Goal: Complete application form: Complete application form

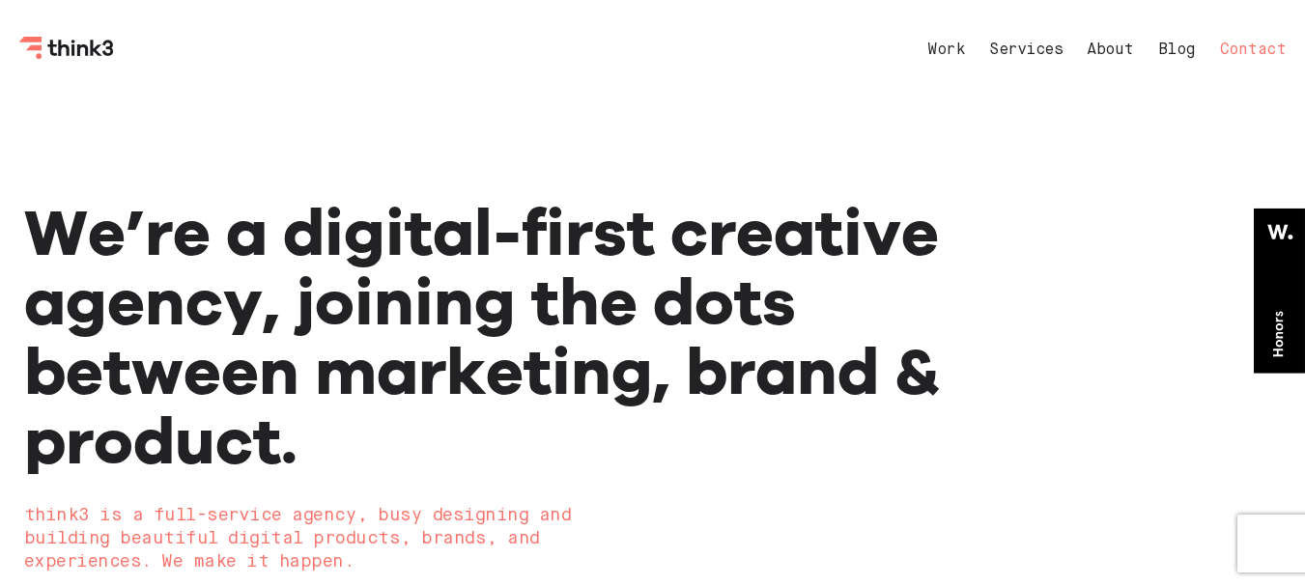
click at [1248, 46] on link "Contact" at bounding box center [1253, 49] width 67 height 15
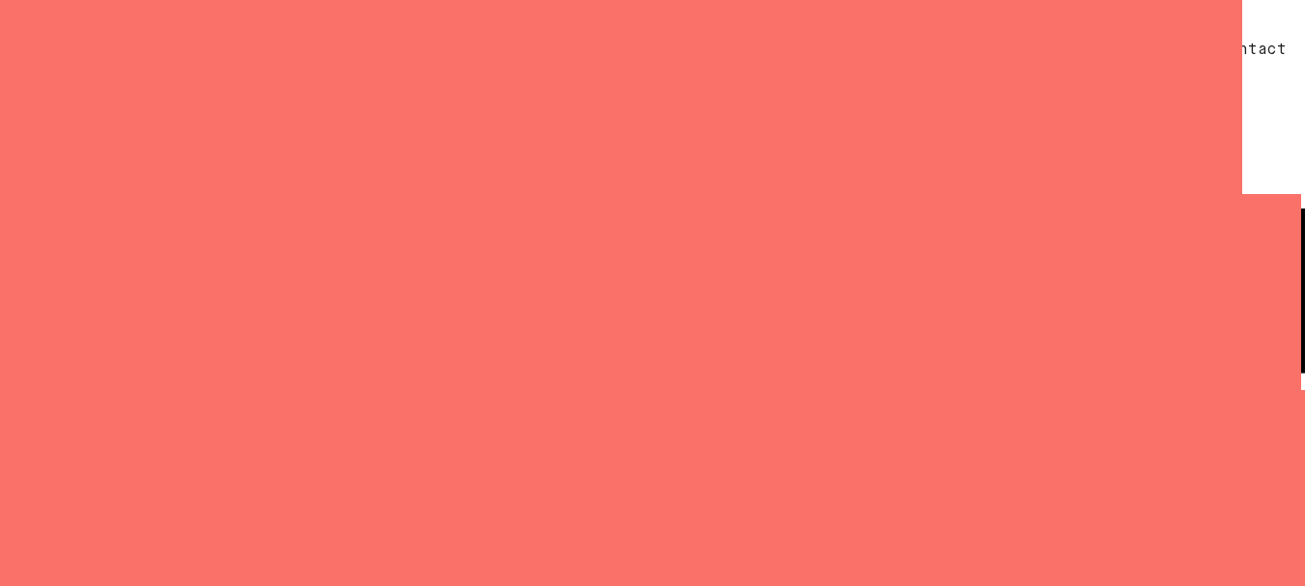
select select "General enquiry"
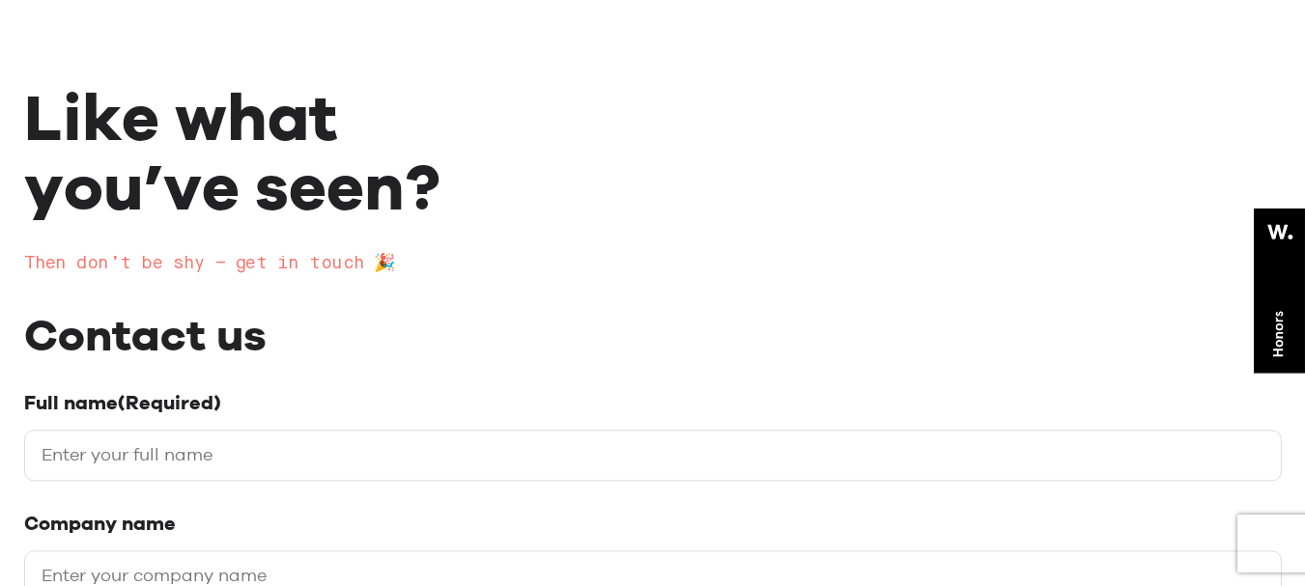
scroll to position [193, 0]
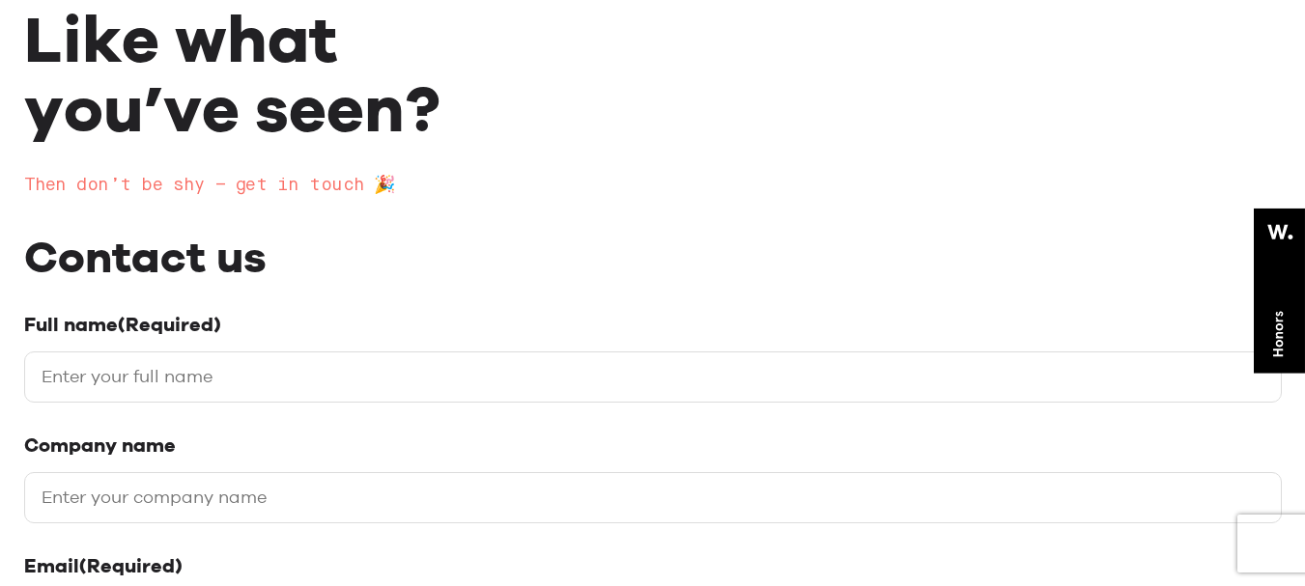
click at [117, 373] on input "Full name (Required)" at bounding box center [652, 377] width 1257 height 51
type input "[PERSON_NAME]"
type input "gomal theme"
type input "[EMAIL_ADDRESS][DOMAIN_NAME]"
type input "03499206614"
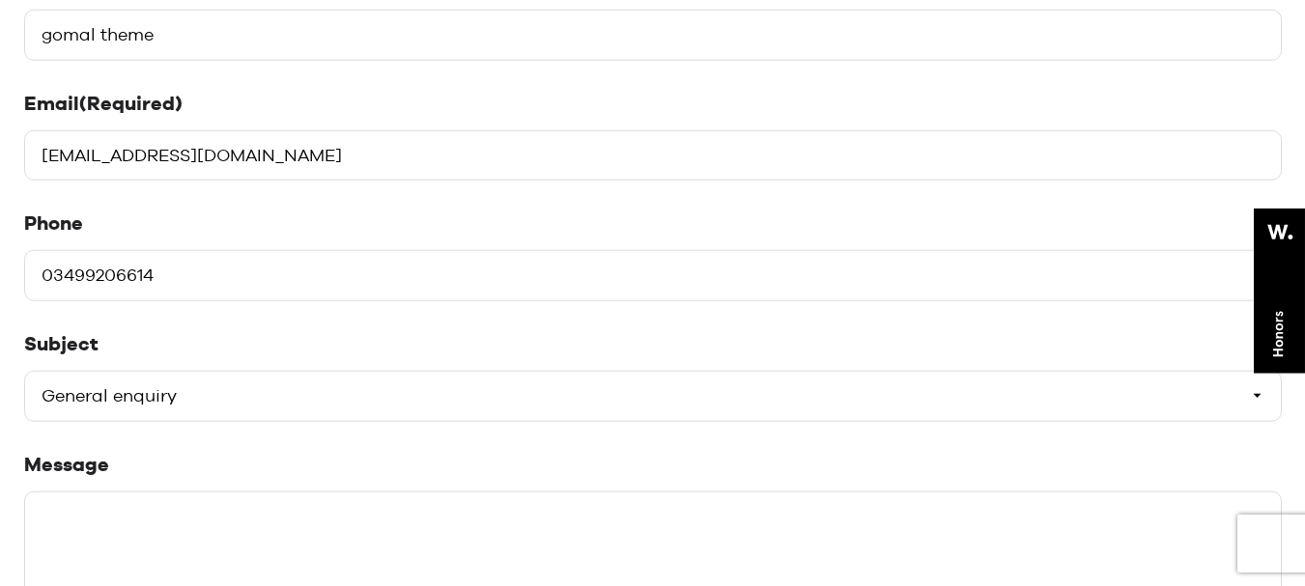
scroll to position [773, 0]
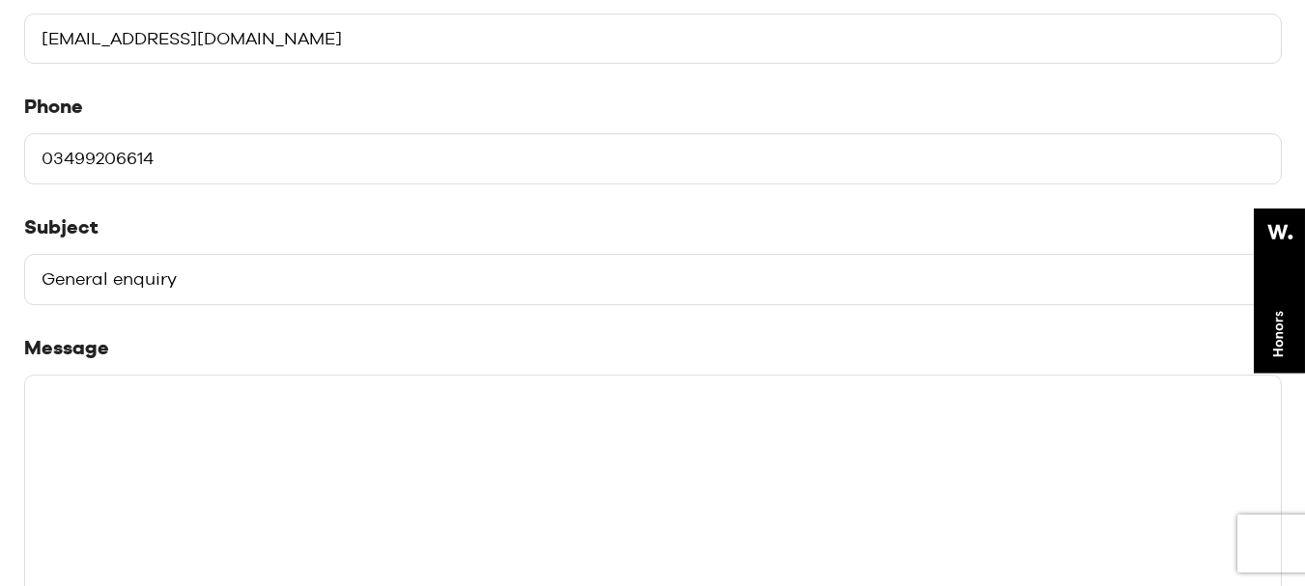
click at [187, 435] on textarea "Message" at bounding box center [652, 520] width 1257 height 290
paste textarea "Lorem Ips, D sita cons adipisc elits doe temp. I ut laboreet dol ma aliquaeni a…"
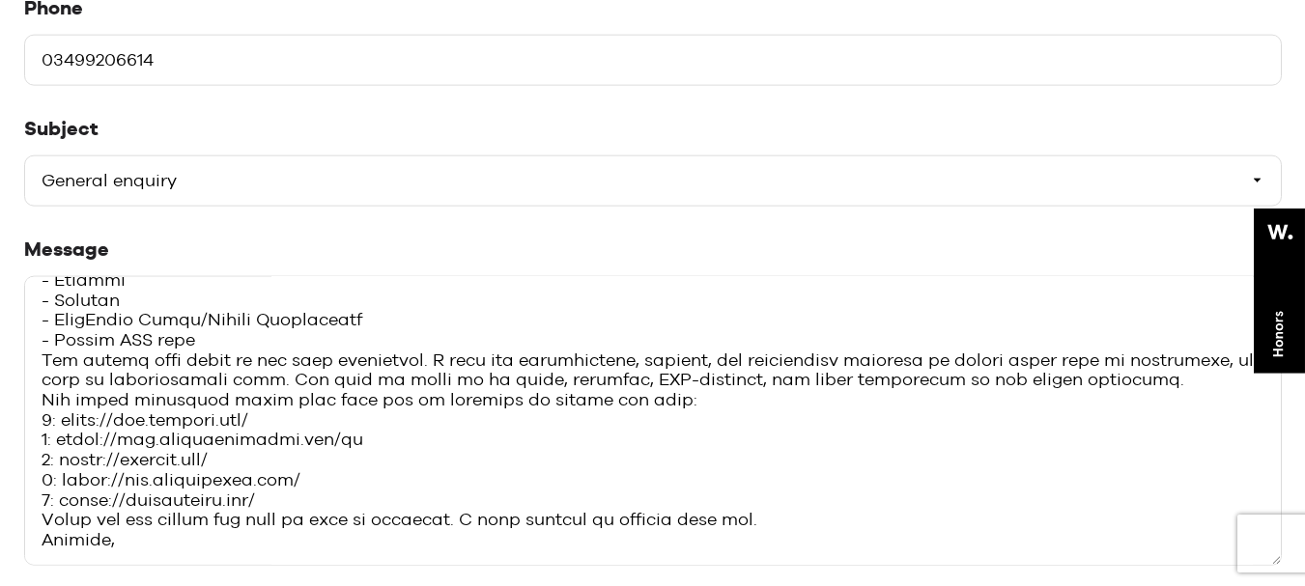
scroll to position [1062, 0]
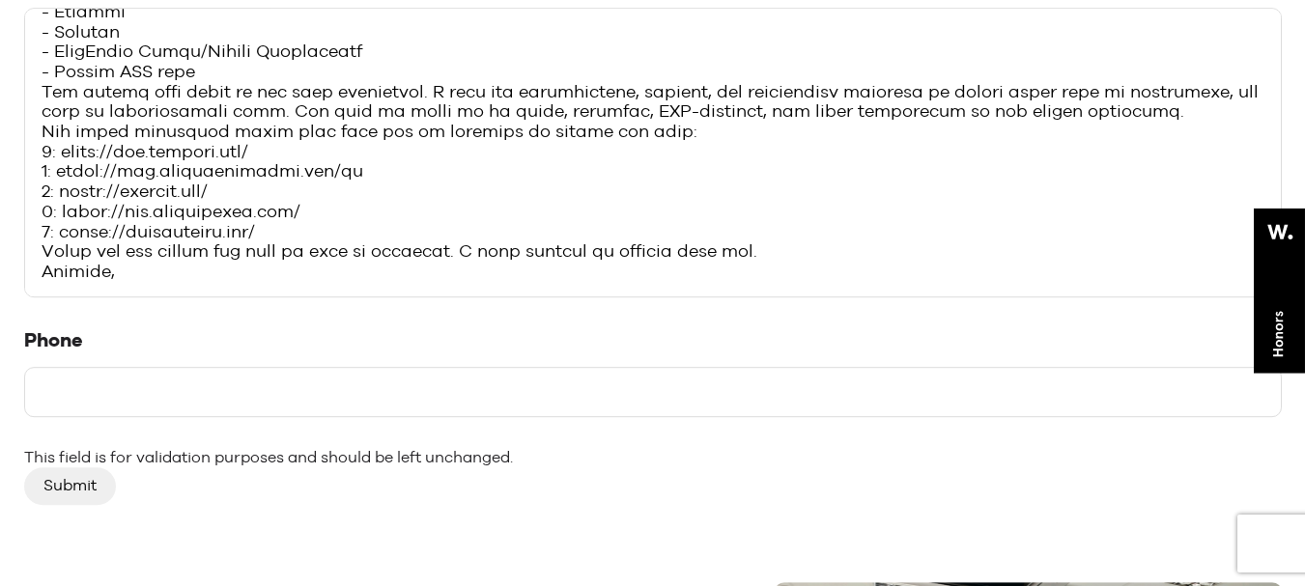
type textarea "Lorem Ips, D sita cons adipisc elits doe temp. I ut laboreet dol ma aliquaeni a…"
click at [77, 375] on input "Phone" at bounding box center [652, 392] width 1257 height 51
click at [93, 390] on input "Phone" at bounding box center [652, 392] width 1257 height 51
click at [95, 390] on input "Phone" at bounding box center [652, 392] width 1257 height 51
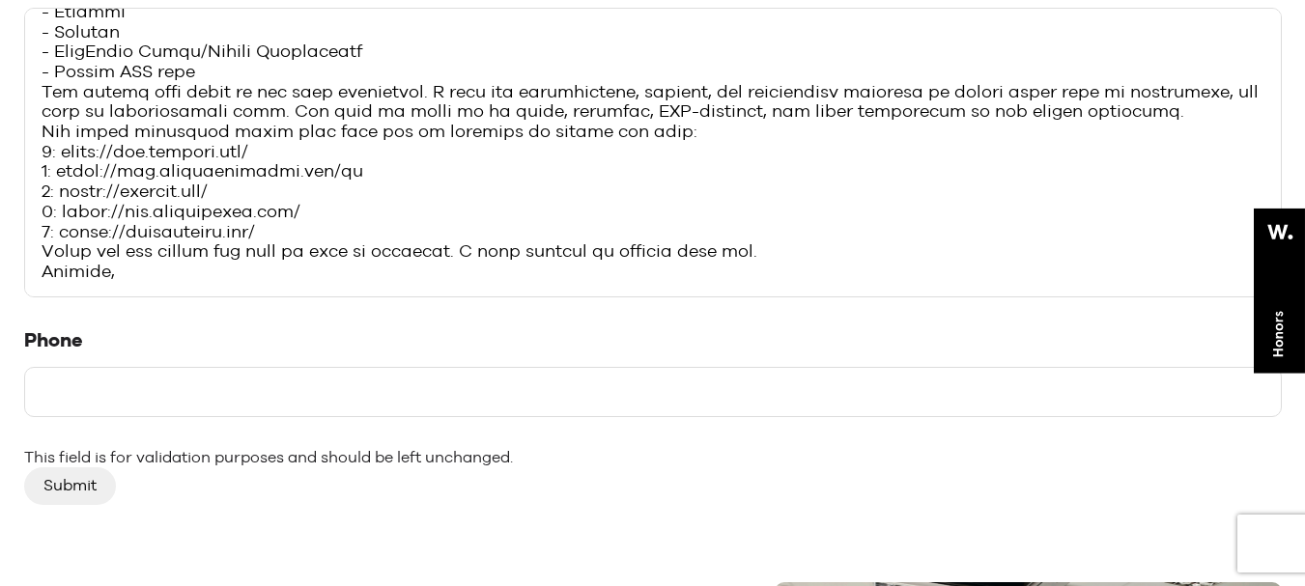
click at [95, 390] on input "Phone" at bounding box center [652, 392] width 1257 height 51
click at [97, 387] on input "Phone" at bounding box center [652, 392] width 1257 height 51
drag, startPoint x: 97, startPoint y: 387, endPoint x: 109, endPoint y: 385, distance: 12.7
click at [105, 406] on input "Phone" at bounding box center [652, 392] width 1257 height 51
click at [110, 381] on input "Phone" at bounding box center [652, 392] width 1257 height 51
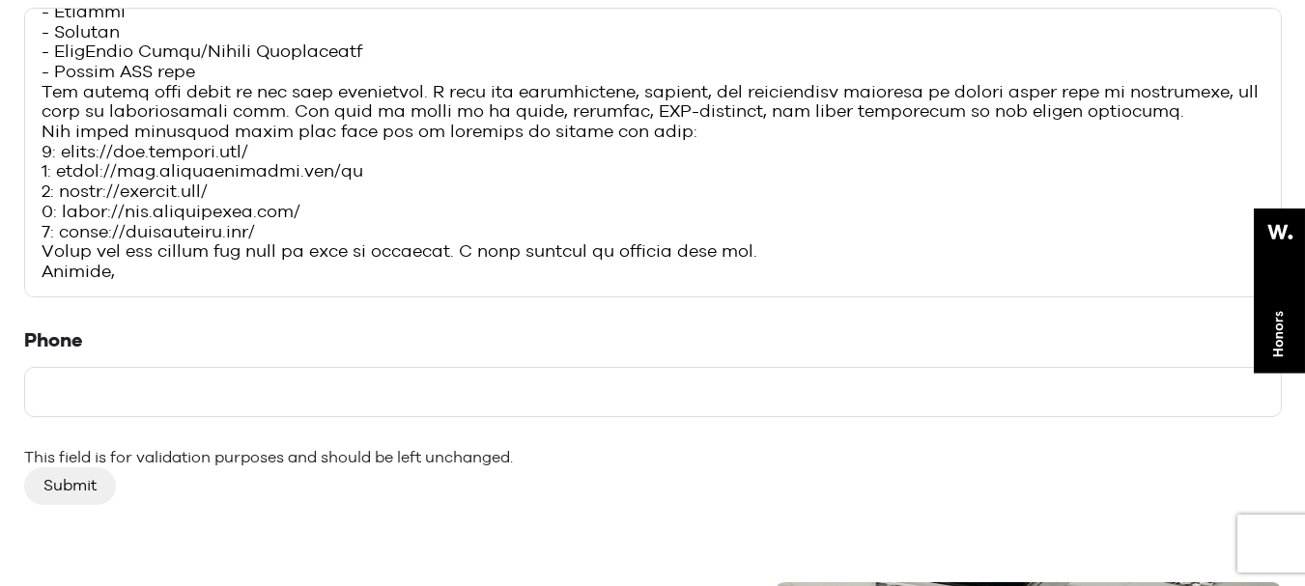
click at [110, 381] on input "Phone" at bounding box center [652, 392] width 1257 height 51
click at [225, 336] on label "Phone" at bounding box center [652, 340] width 1257 height 24
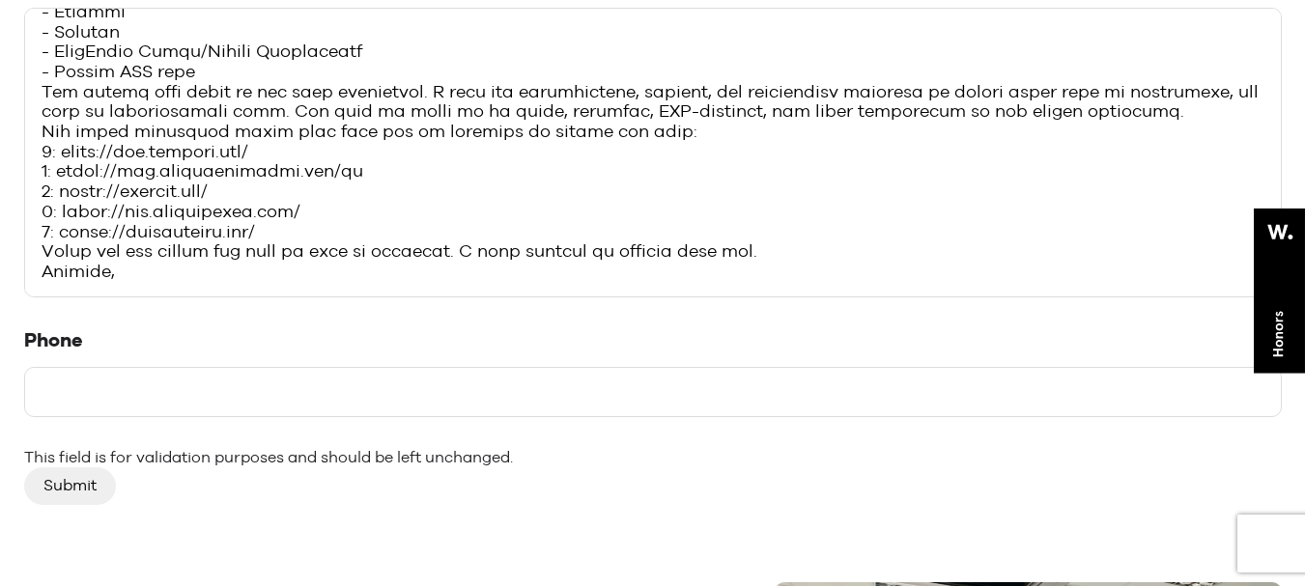
click at [225, 367] on input "Phone" at bounding box center [652, 392] width 1257 height 51
paste input "03499206614"
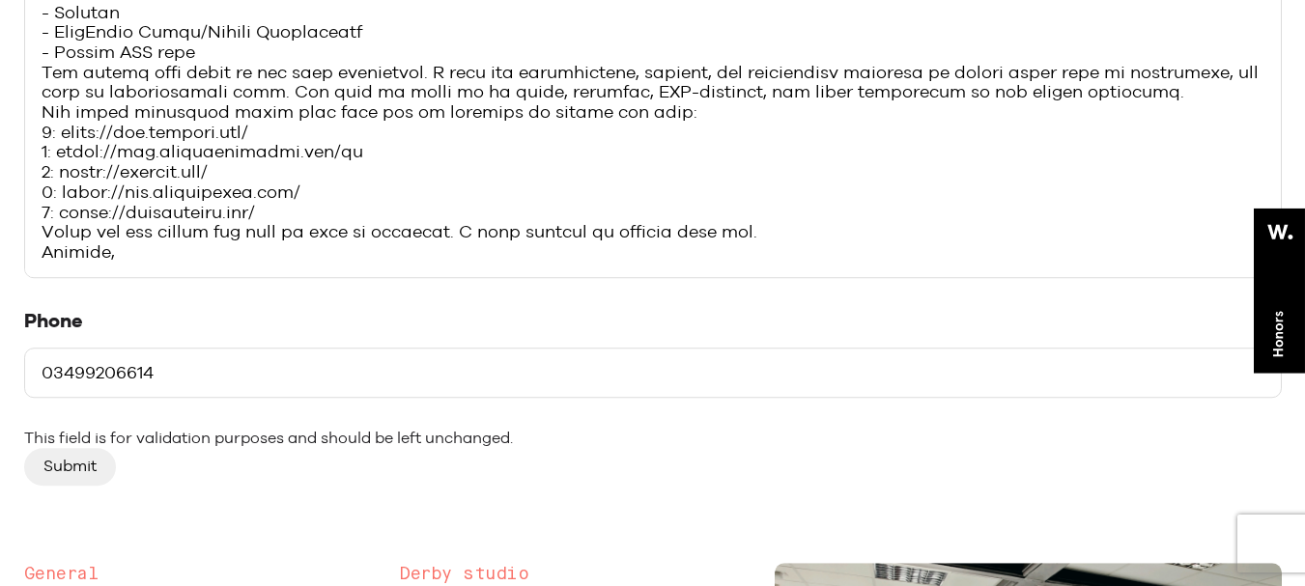
scroll to position [1256, 0]
type input "03499206614"
click at [262, 367] on article "Like what you’ve seen? Then don’t be shy – get in touch 🎉 Contact us Full name …" at bounding box center [652, 9] width 1257 height 2136
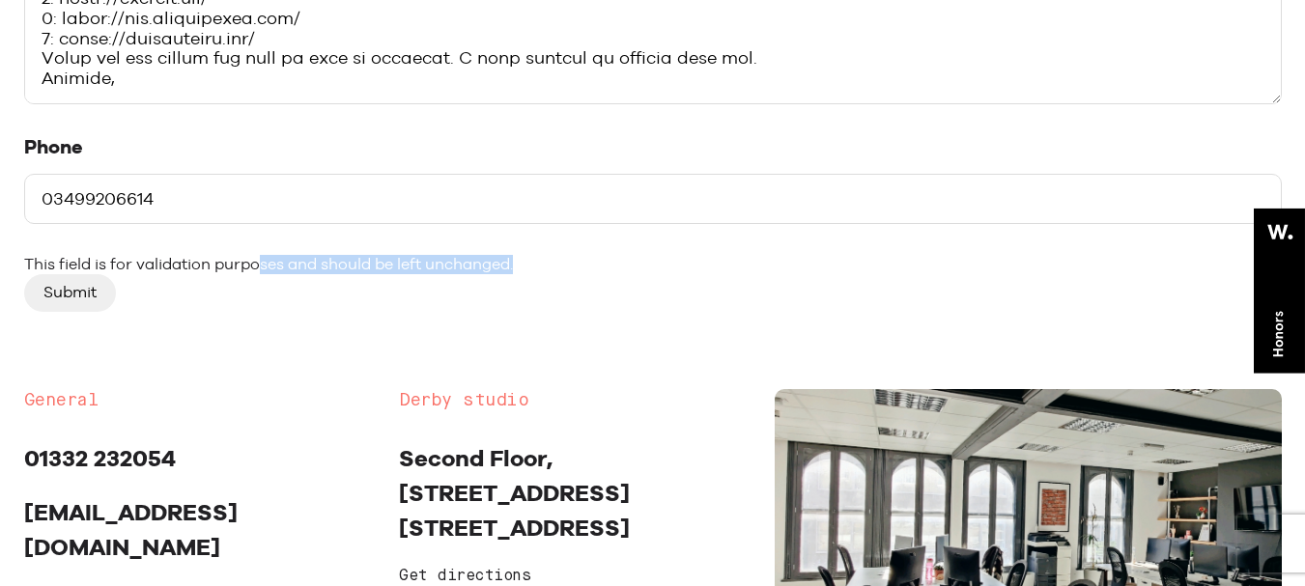
click at [87, 291] on input "Submit" at bounding box center [70, 292] width 92 height 37
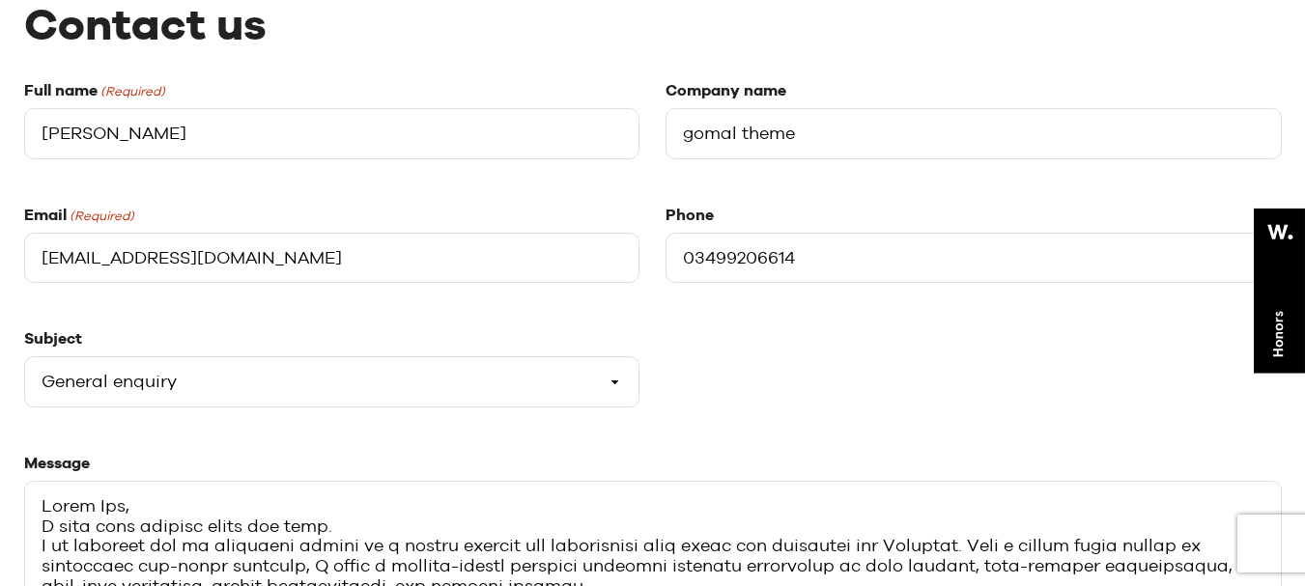
scroll to position [579, 0]
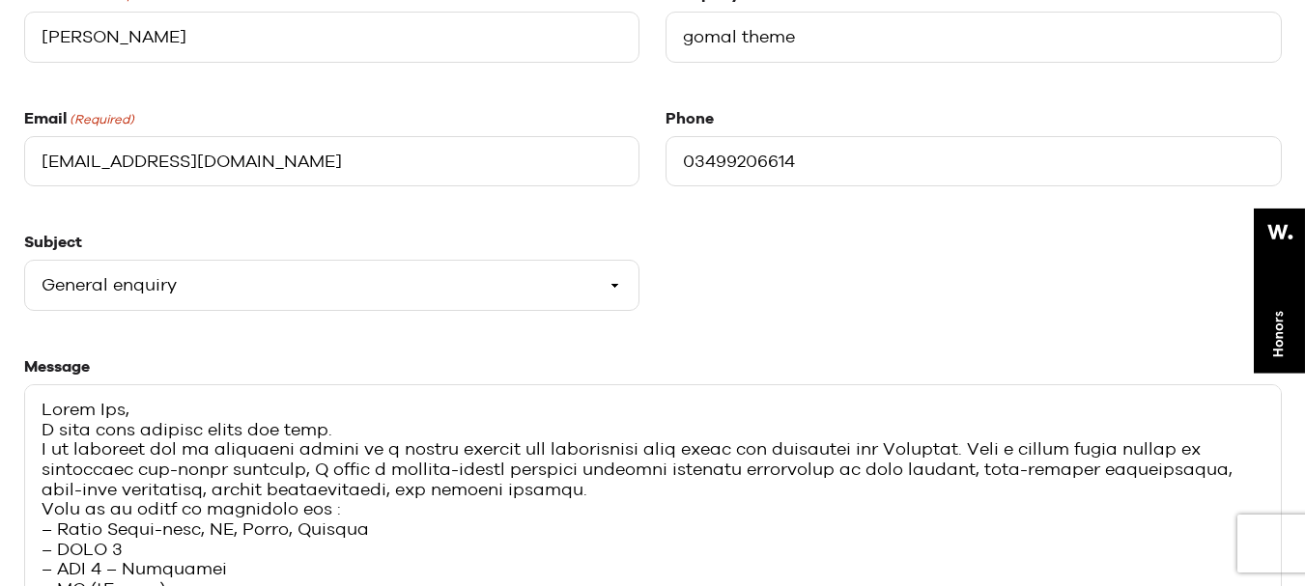
click at [310, 150] on input "[EMAIL_ADDRESS][DOMAIN_NAME]" at bounding box center [332, 161] width 616 height 51
click at [323, 166] on input "[EMAIL_ADDRESS][DOMAIN_NAME]" at bounding box center [332, 161] width 616 height 51
click at [288, 172] on input "[EMAIL_ADDRESS][DOMAIN_NAME]" at bounding box center [332, 161] width 616 height 51
type input "contact@gomalthemes.com"
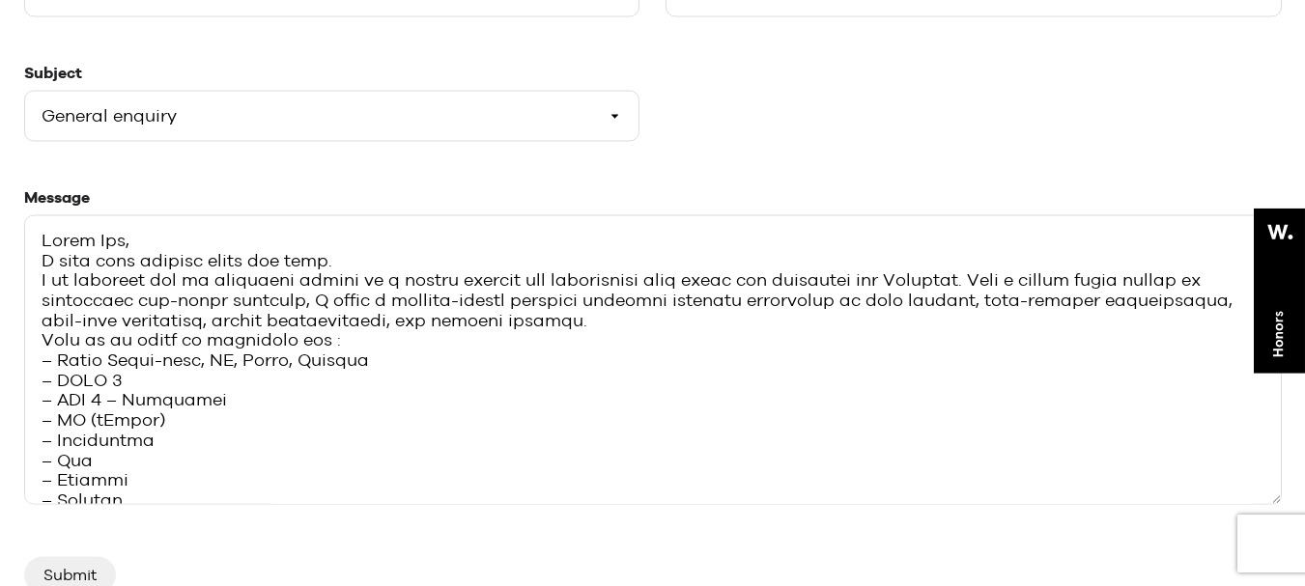
scroll to position [386, 0]
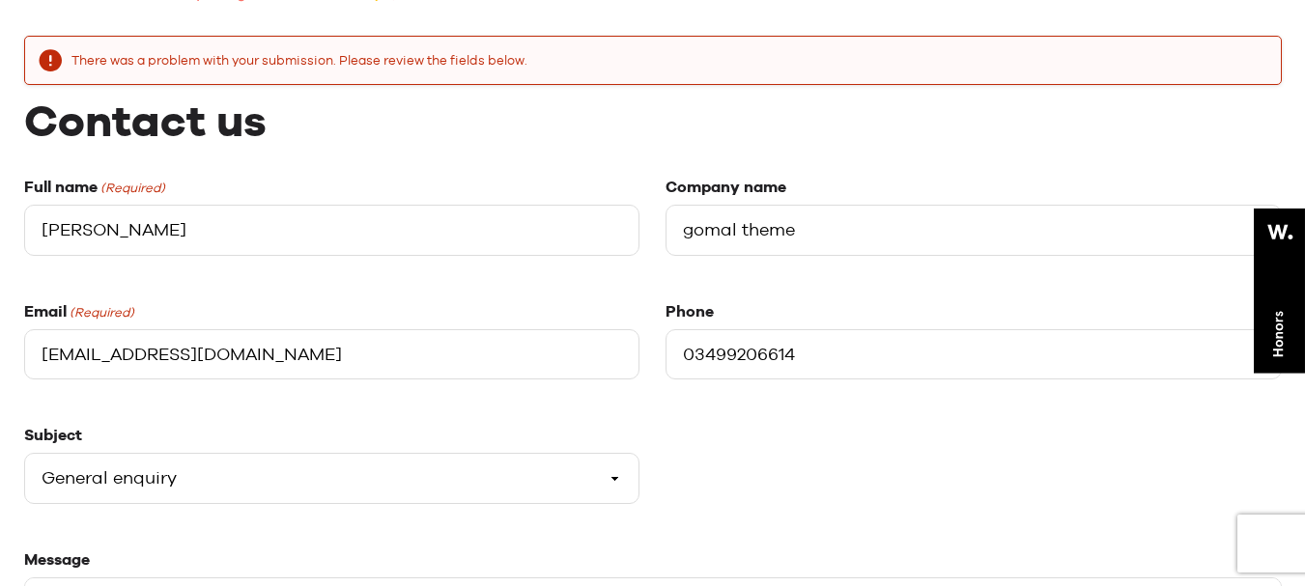
click at [255, 225] on input "[PERSON_NAME]" at bounding box center [332, 230] width 616 height 51
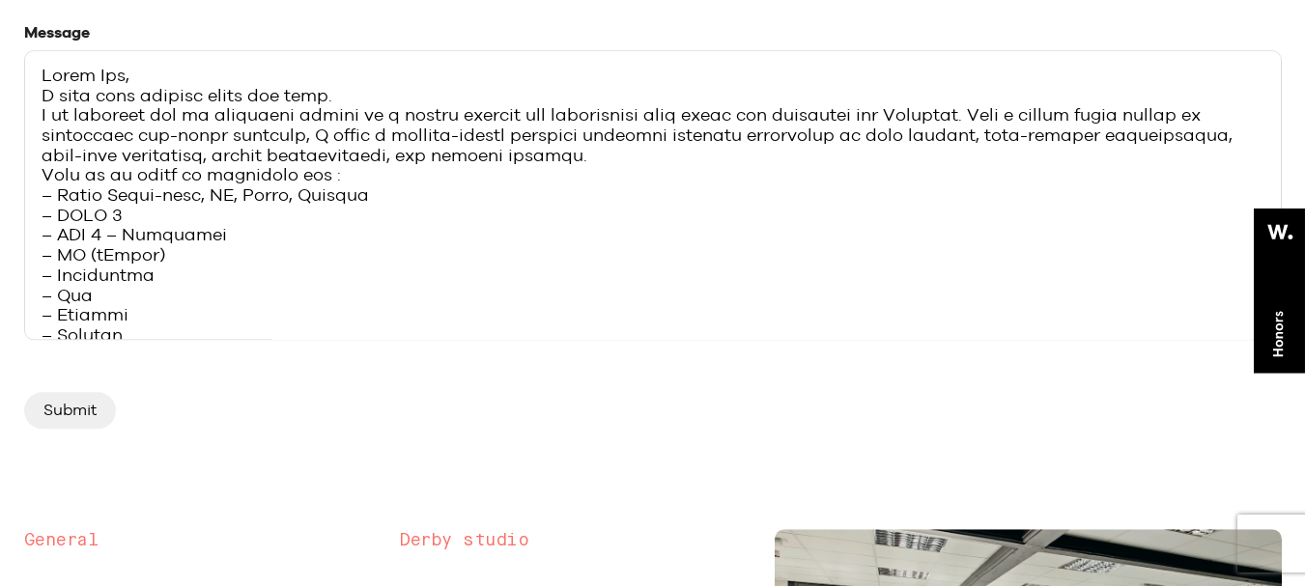
scroll to position [1062, 0]
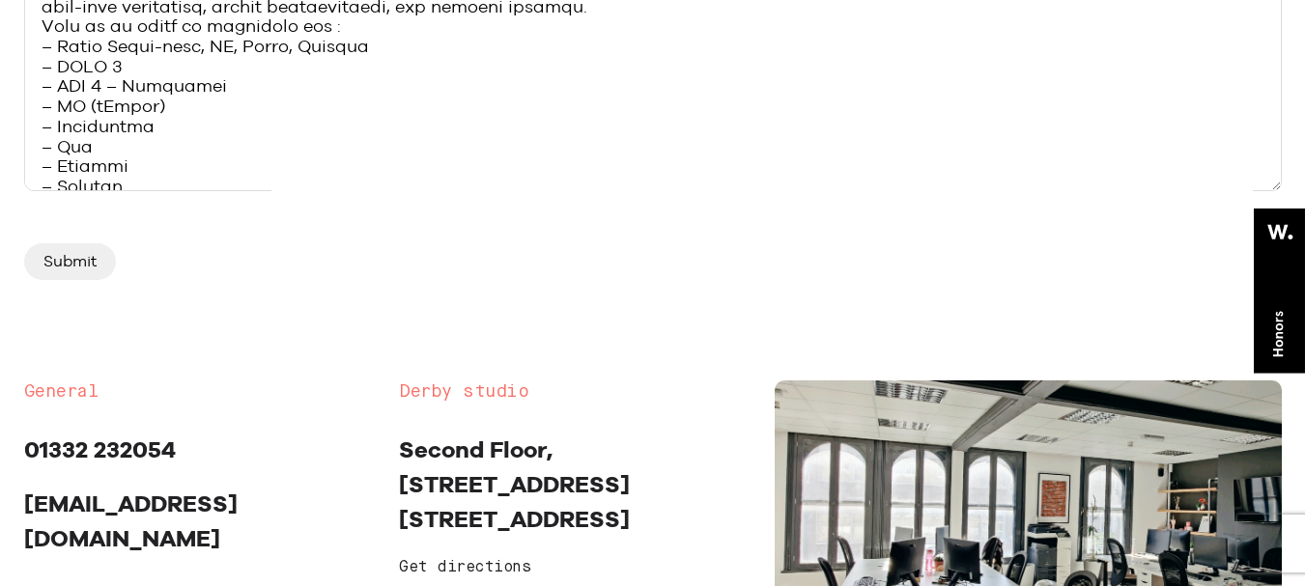
click at [64, 270] on input "Submit" at bounding box center [70, 261] width 92 height 37
